Goal: Task Accomplishment & Management: Manage account settings

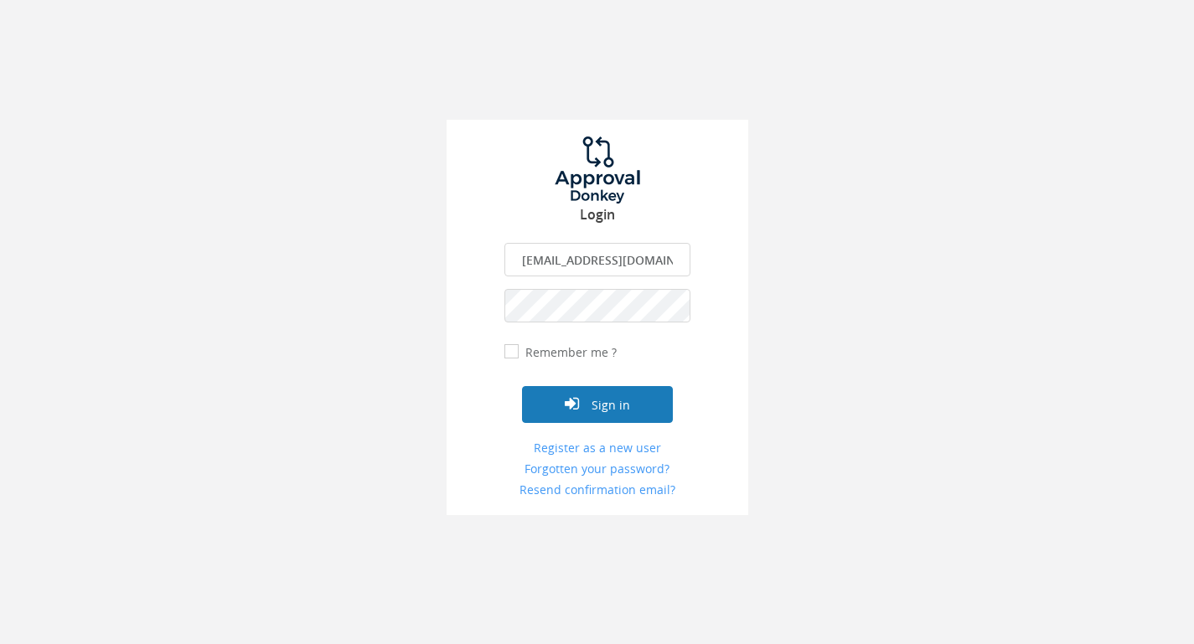
click at [607, 399] on button "Sign in" at bounding box center [597, 404] width 151 height 37
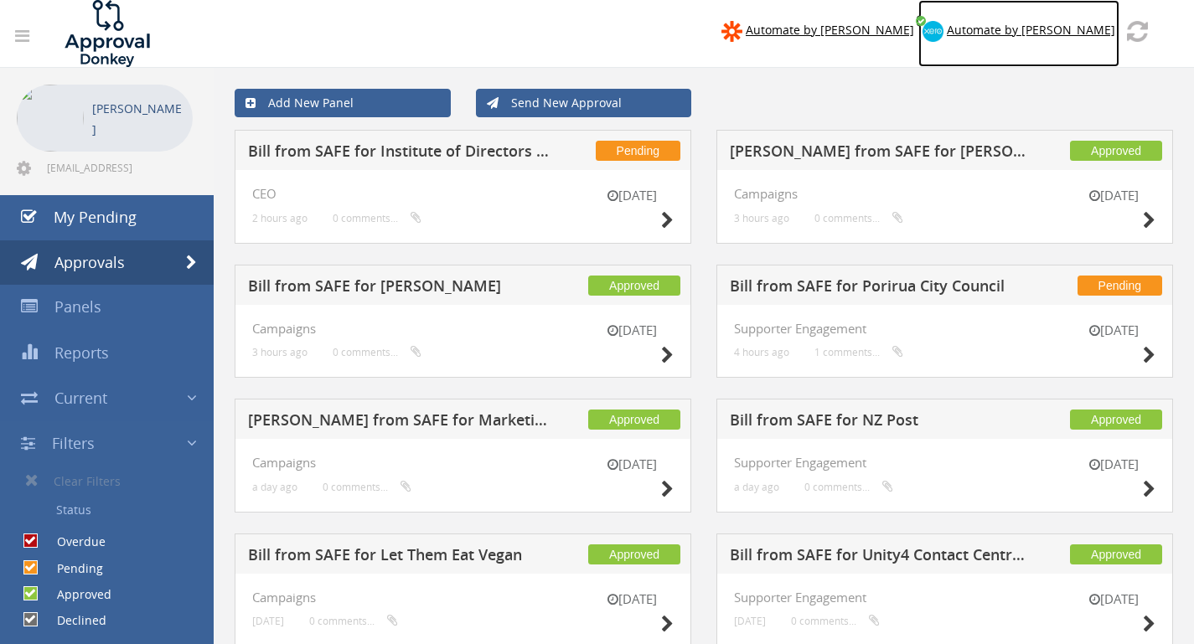
click at [1062, 30] on span "Automate by [PERSON_NAME]" at bounding box center [1031, 30] width 168 height 16
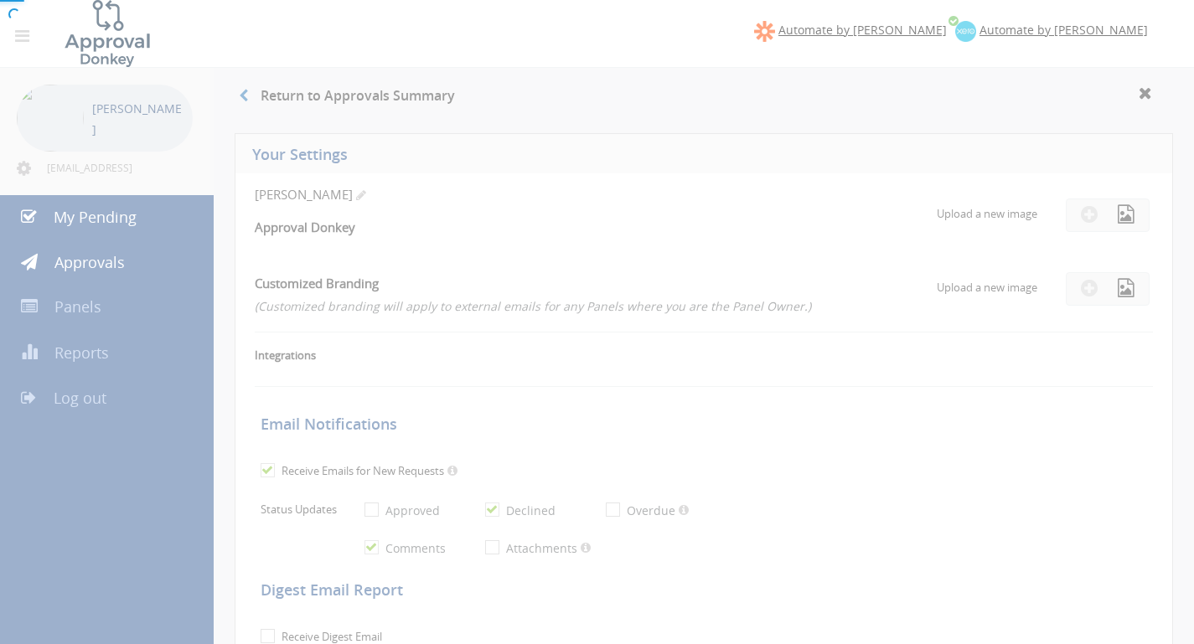
checkbox input "false"
checkbox input "true"
select select "number:1"
checkbox input "true"
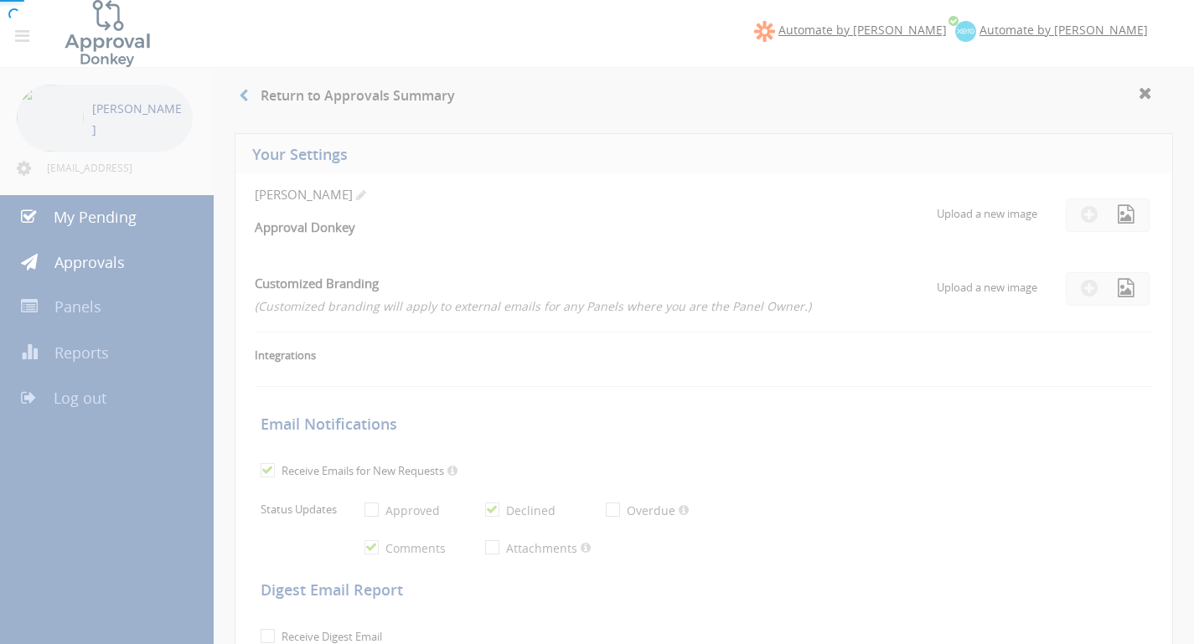
type input "[DATE]"
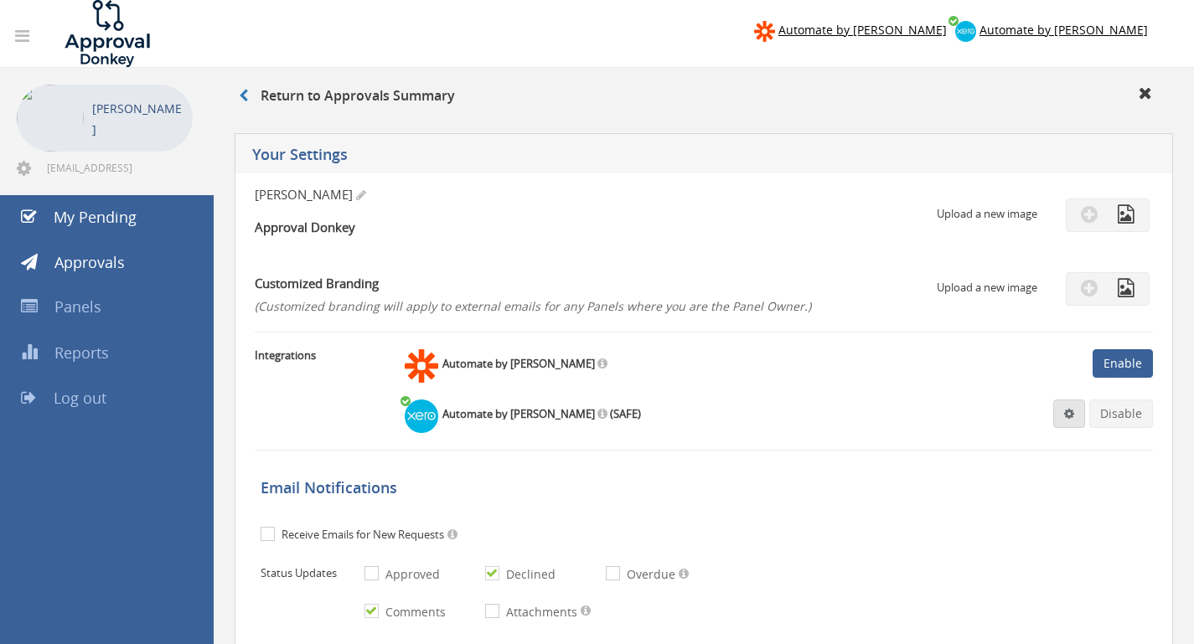
click at [1076, 413] on link at bounding box center [1069, 414] width 32 height 28
click at [1032, 443] on link "Settings" at bounding box center [1017, 446] width 127 height 26
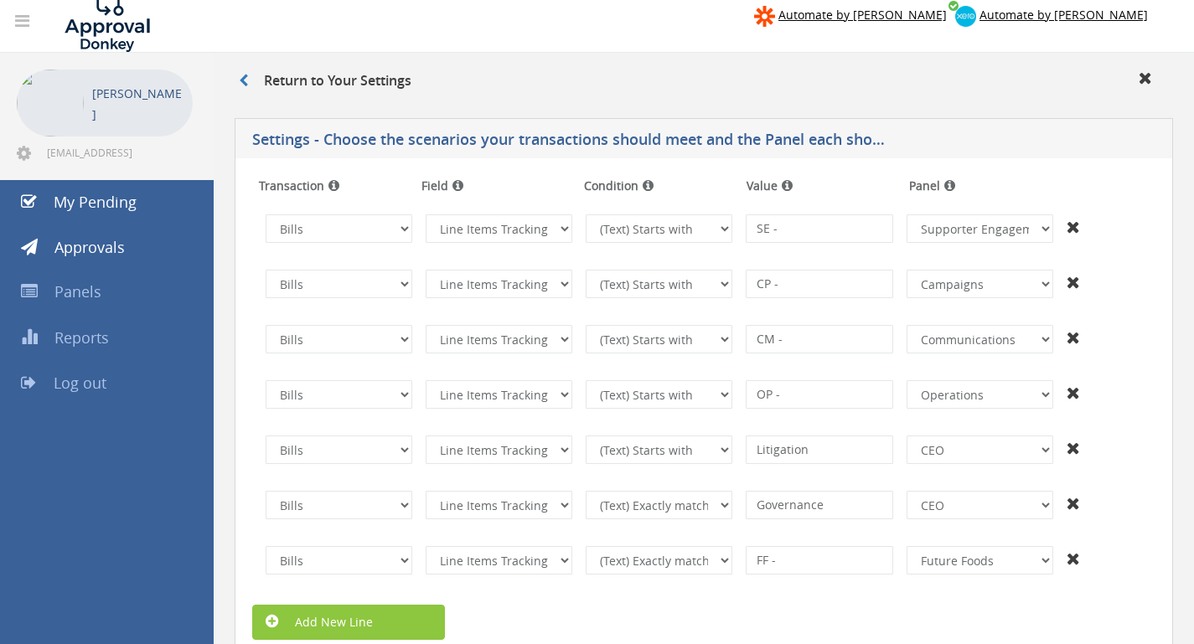
scroll to position [18, 0]
